Goal: Find specific page/section: Find specific page/section

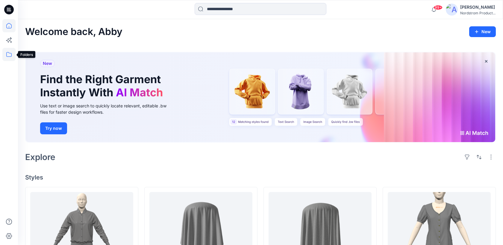
click at [11, 56] on icon at bounding box center [8, 54] width 5 height 5
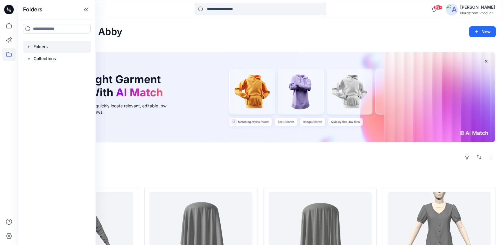
click at [47, 46] on div at bounding box center [57, 47] width 68 height 12
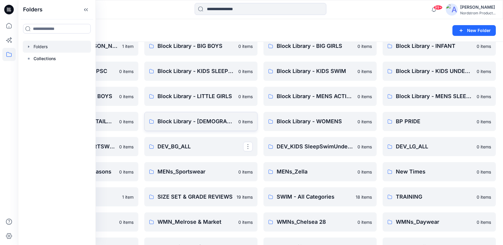
scroll to position [48, 0]
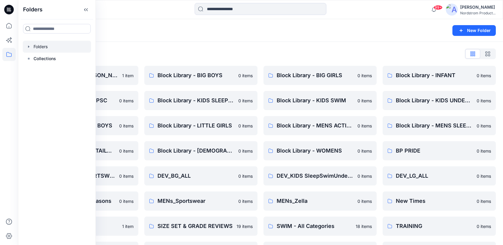
scroll to position [48, 0]
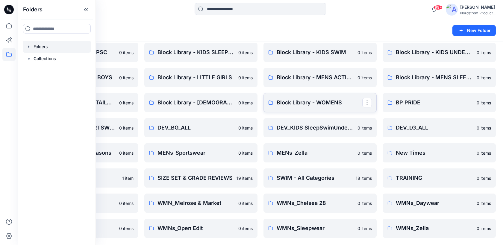
click at [331, 99] on p "Block Library - WOMENS" at bounding box center [320, 102] width 86 height 8
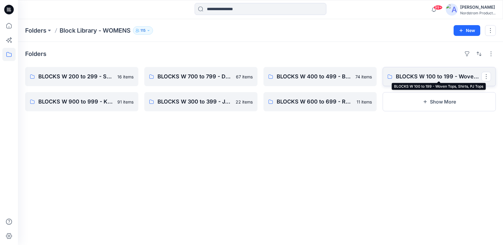
click at [451, 77] on p "BLOCKS W 100 to 199 - Woven Tops, Shirts, PJ Tops" at bounding box center [439, 76] width 86 height 8
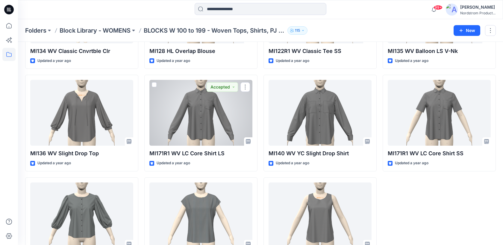
scroll to position [1050, 0]
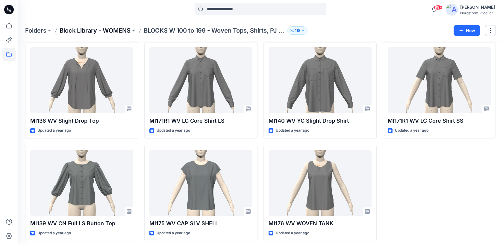
click at [107, 32] on p "Block Library - WOMENS" at bounding box center [95, 30] width 71 height 8
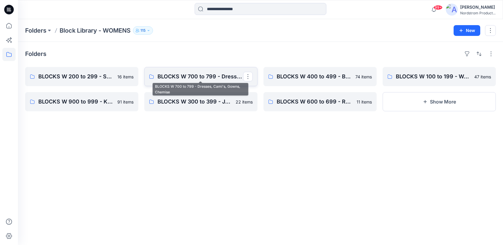
click at [205, 73] on p "BLOCKS W 700 to 799 - Dresses, Cami's, Gowns, Chemise" at bounding box center [200, 76] width 86 height 8
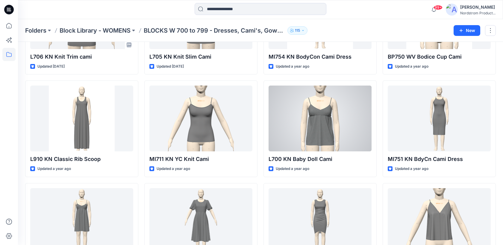
scroll to position [1320, 0]
